Goal: Transaction & Acquisition: Purchase product/service

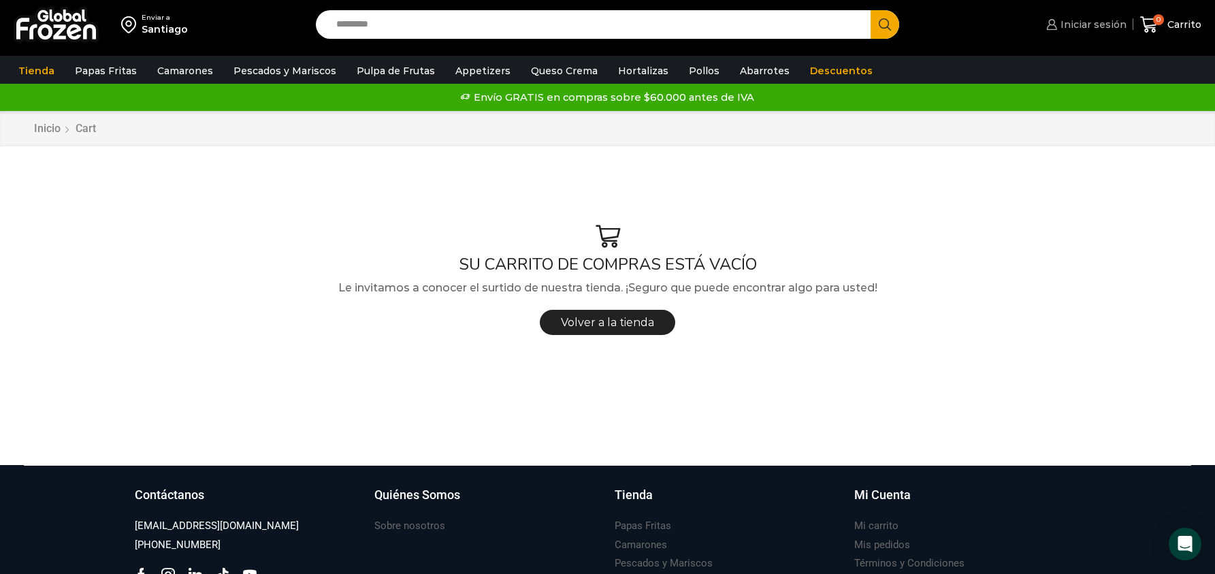
click at [1093, 25] on span "Iniciar sesión" at bounding box center [1091, 25] width 69 height 14
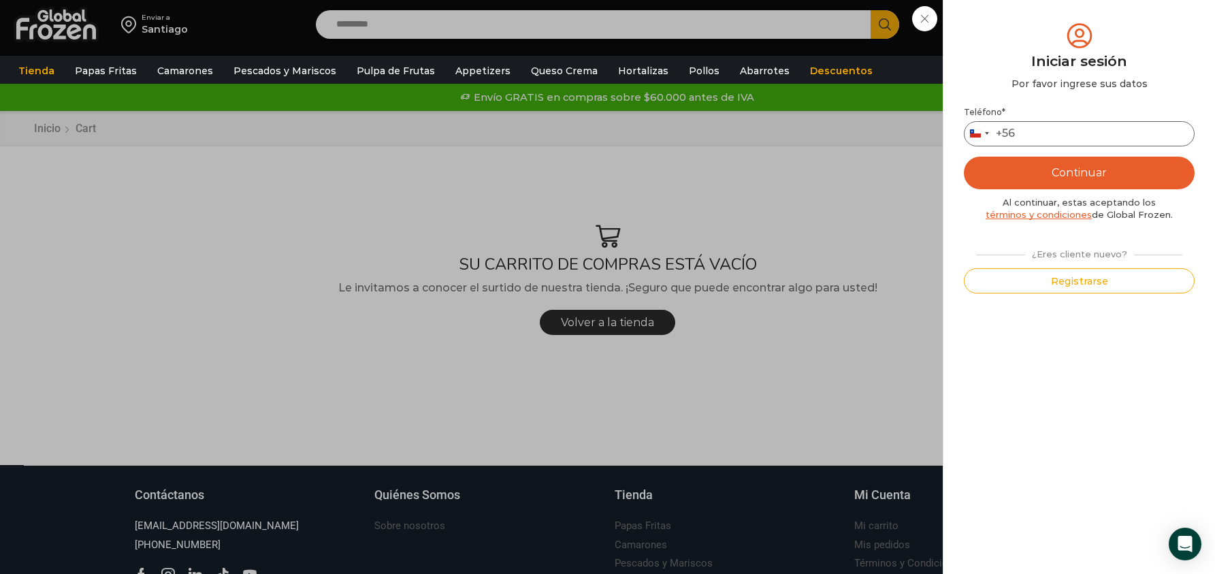
click at [1060, 127] on input "Teléfono *" at bounding box center [1079, 133] width 231 height 25
type input "*********"
click at [1083, 169] on button "Continuar" at bounding box center [1079, 173] width 231 height 33
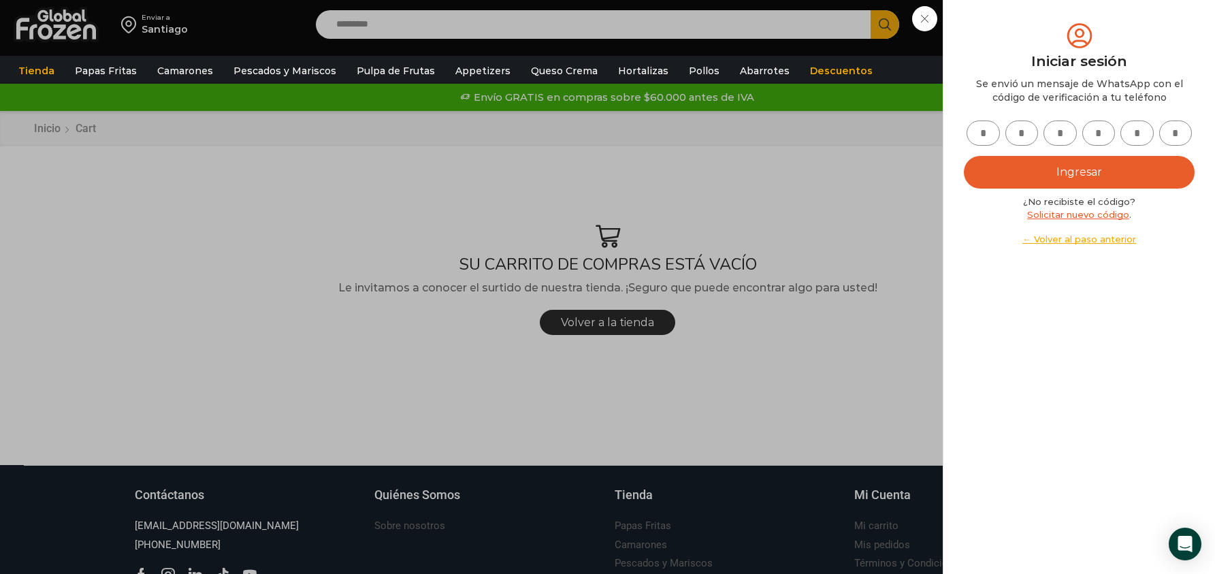
click at [990, 134] on input "text" at bounding box center [982, 132] width 33 height 25
type input "*"
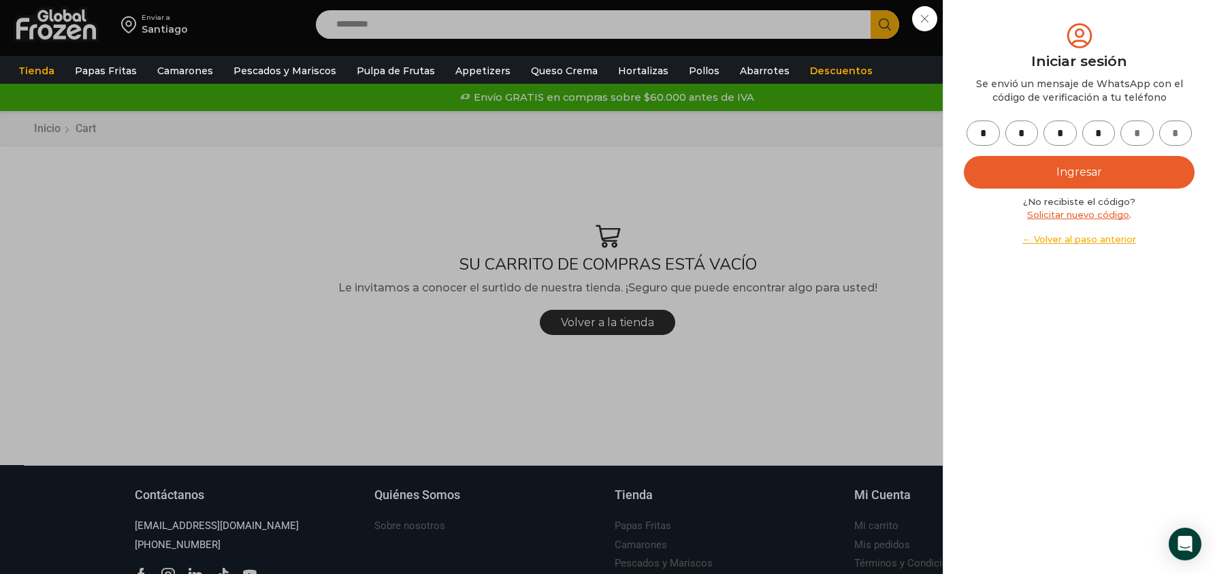
type input "*"
click at [1098, 177] on button "Ingresar" at bounding box center [1079, 172] width 231 height 33
